Goal: Task Accomplishment & Management: Manage account settings

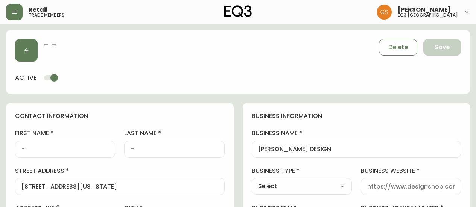
select select "ON"
select select "CA"
select select "CA_EN"
select select "Other"
select select "cjw10z96s008u6gs0ccm7hd19"
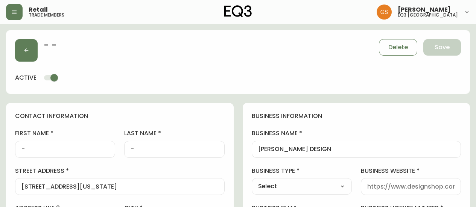
select select "false"
